Goal: Task Accomplishment & Management: Manage account settings

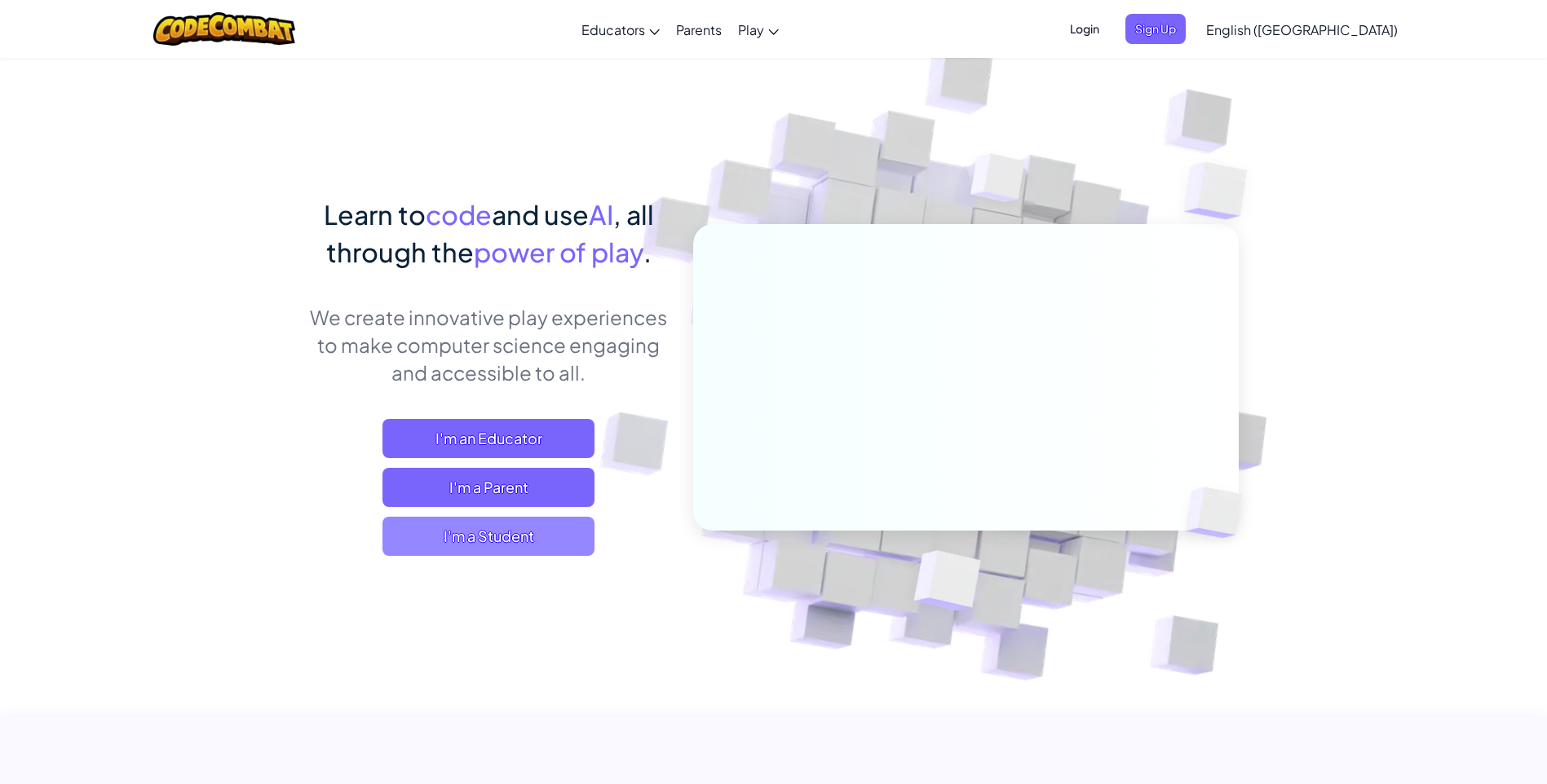
click at [506, 517] on span "I'm a Student" at bounding box center [488, 536] width 212 height 39
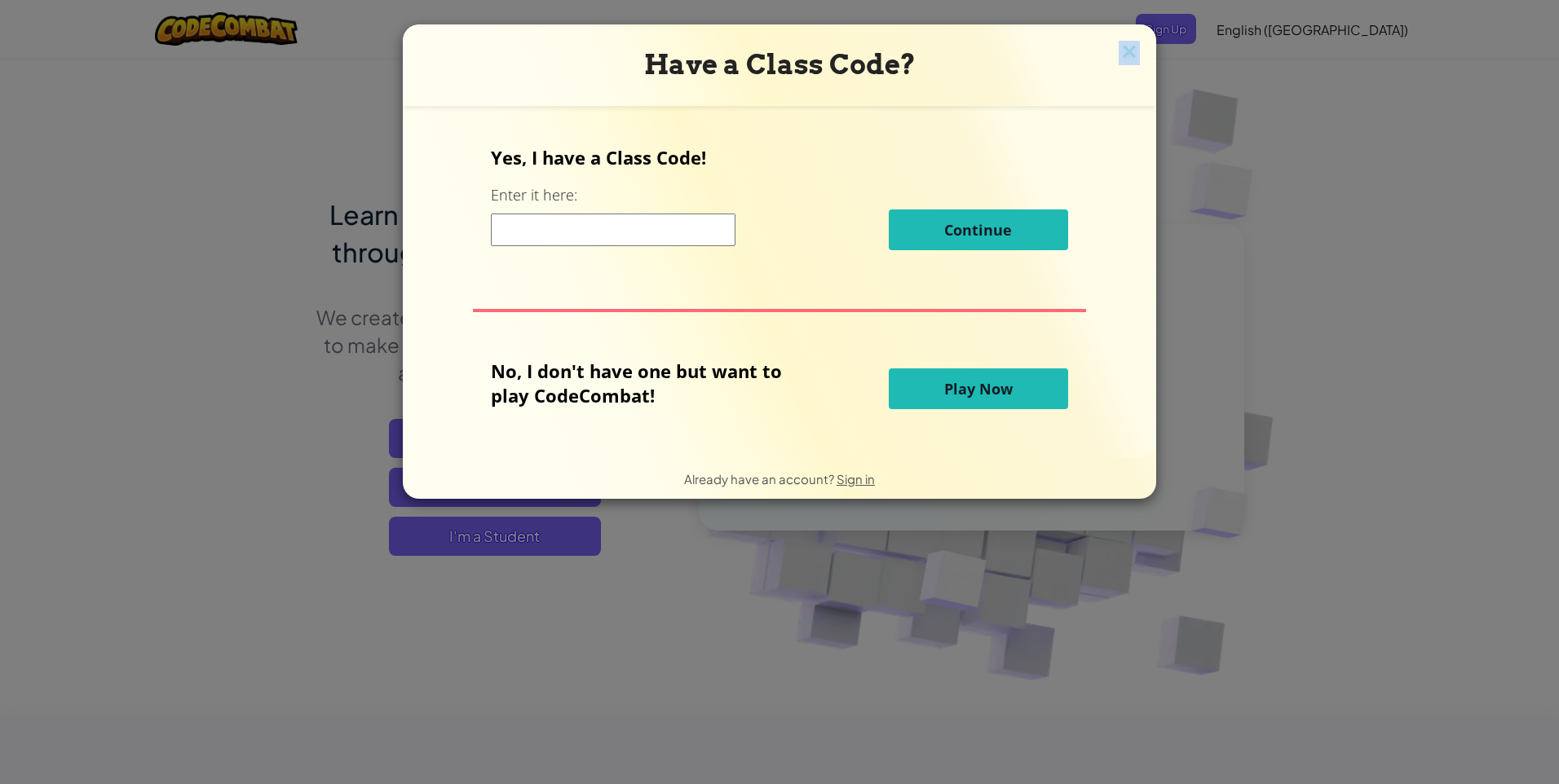
drag, startPoint x: 1127, startPoint y: 39, endPoint x: 1130, endPoint y: 51, distance: 12.4
click at [1130, 51] on div "Have a Class Code? Yes, I have a Class Code! Enter it here: Continue No, I don'…" at bounding box center [780, 262] width 753 height 475
click at [1130, 51] on img at bounding box center [1129, 53] width 21 height 25
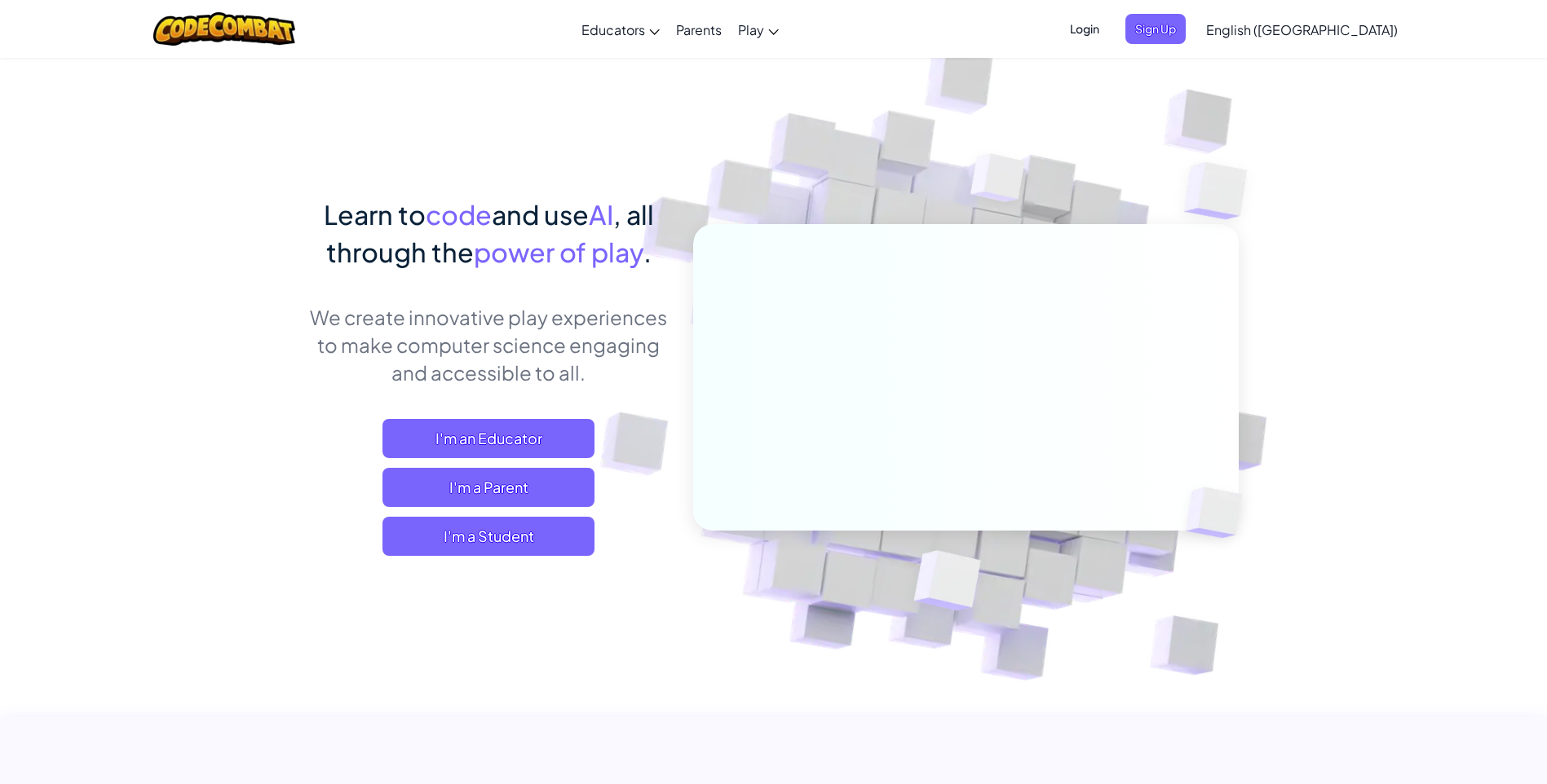
click at [1109, 35] on span "Login" at bounding box center [1085, 28] width 49 height 30
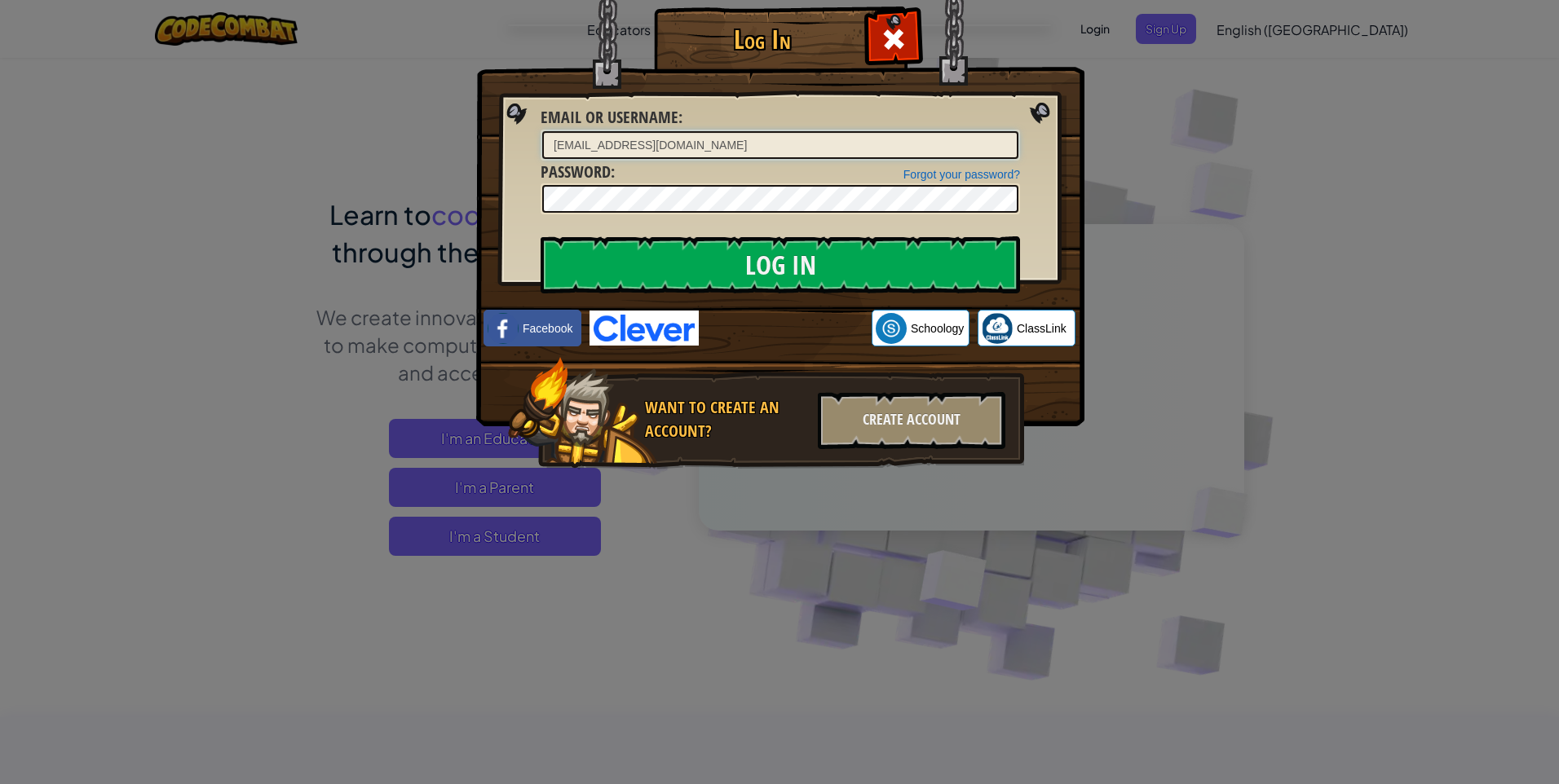
type input "[EMAIL_ADDRESS][DOMAIN_NAME]"
click at [540, 236] on input "Log In" at bounding box center [780, 265] width 479 height 57
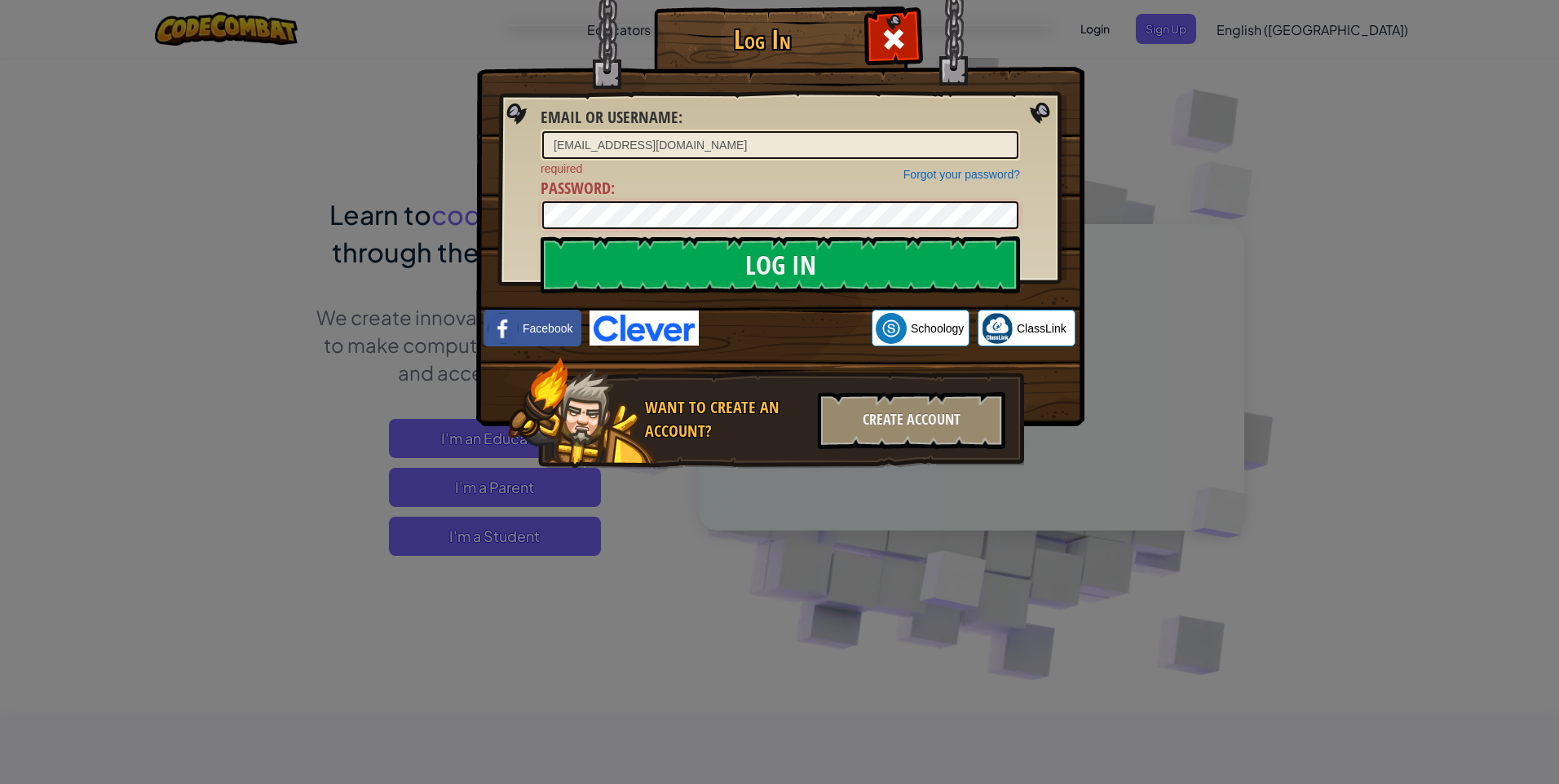
click at [540, 236] on input "Log In" at bounding box center [780, 265] width 479 height 57
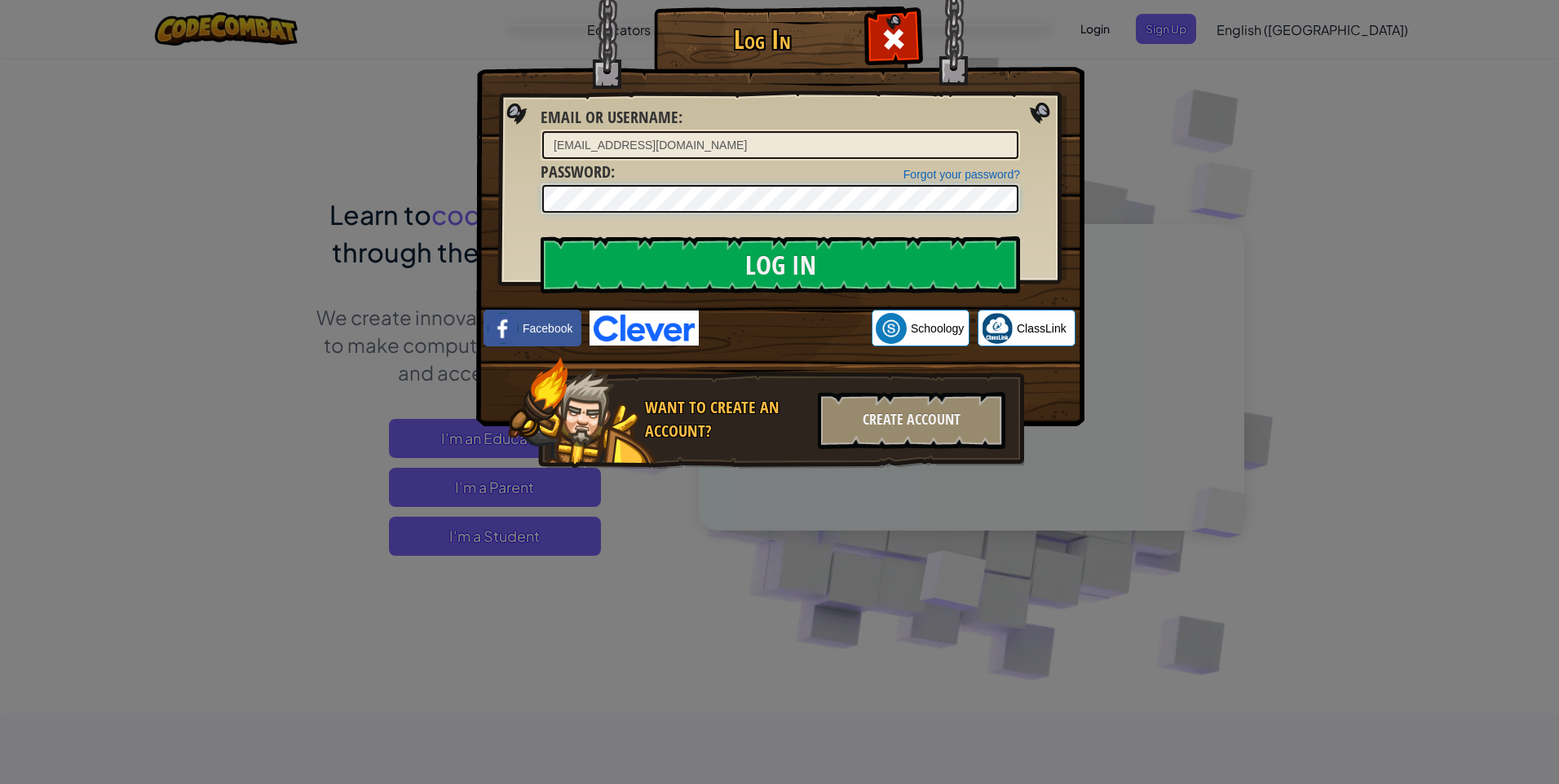
click at [540, 236] on input "Log In" at bounding box center [780, 265] width 479 height 57
